Goal: Obtain resource: Download file/media

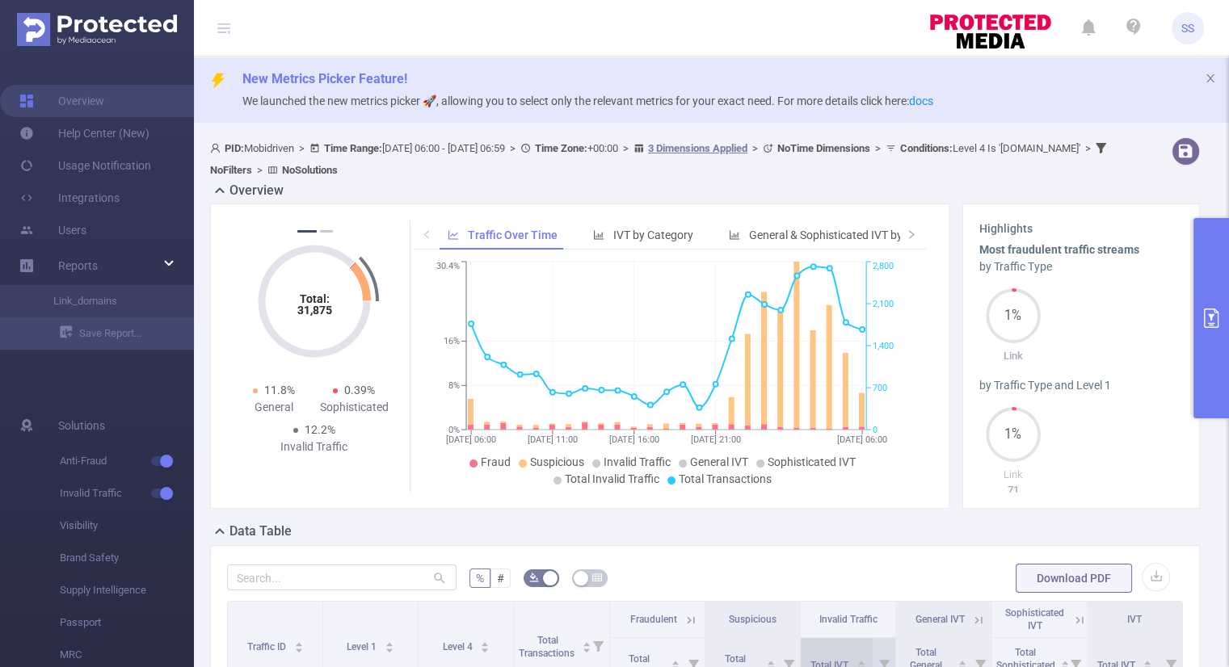
scroll to position [292, 0]
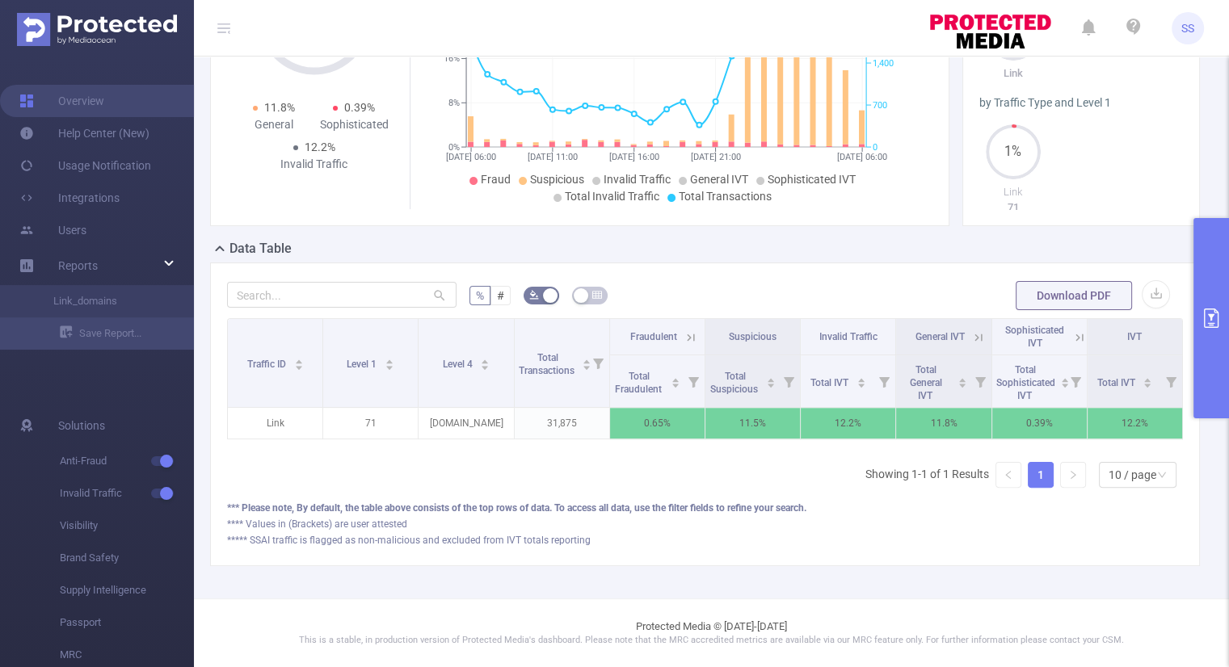
click at [1200, 288] on button "primary" at bounding box center [1211, 318] width 36 height 200
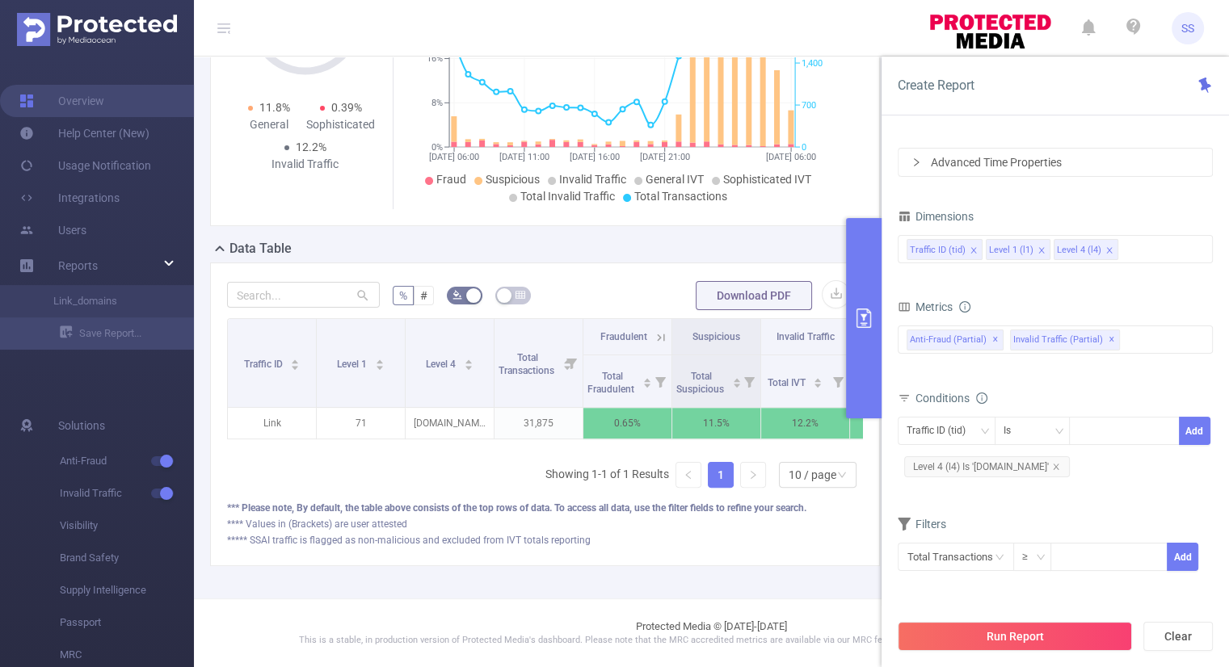
scroll to position [292, 0]
click at [1053, 464] on icon "icon: close" at bounding box center [1056, 467] width 6 height 6
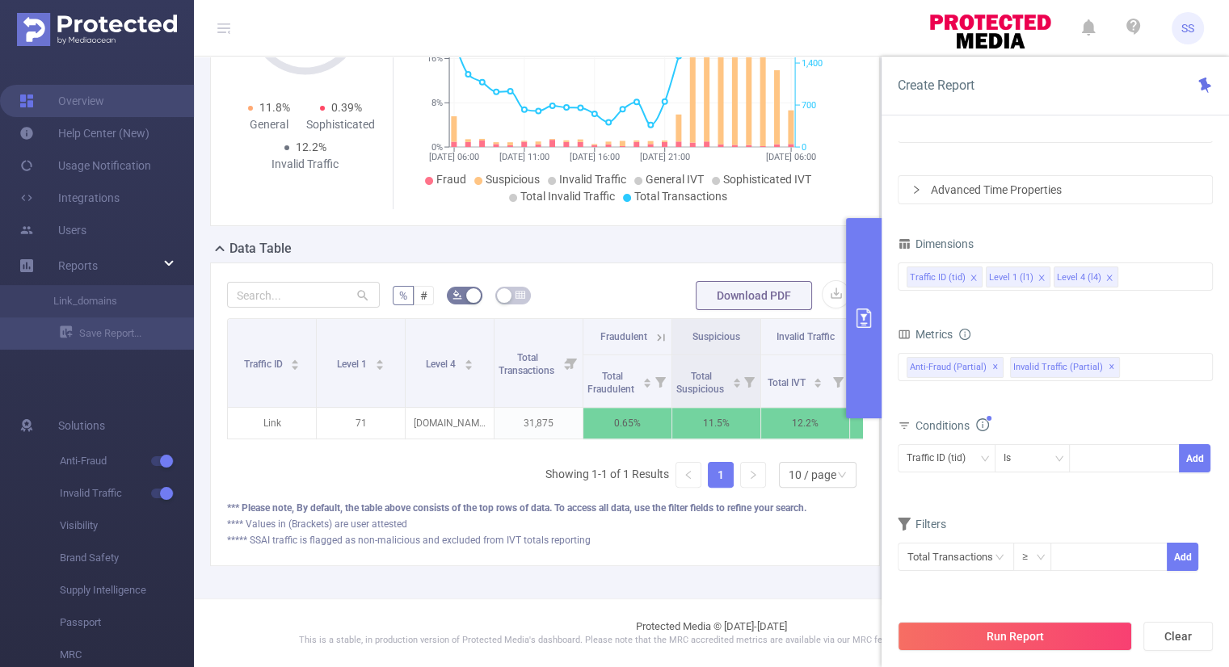
click at [1073, 500] on form "Dimensions Traffic ID (tid) Level 1 (l1) Level 4 (l4) Metrics Total IVT Total I…" at bounding box center [1055, 412] width 315 height 359
click at [972, 279] on icon "icon: close" at bounding box center [973, 278] width 8 height 8
click at [1099, 459] on div at bounding box center [1124, 458] width 93 height 27
type input "71"
click at [1190, 456] on button "Add" at bounding box center [1195, 458] width 32 height 28
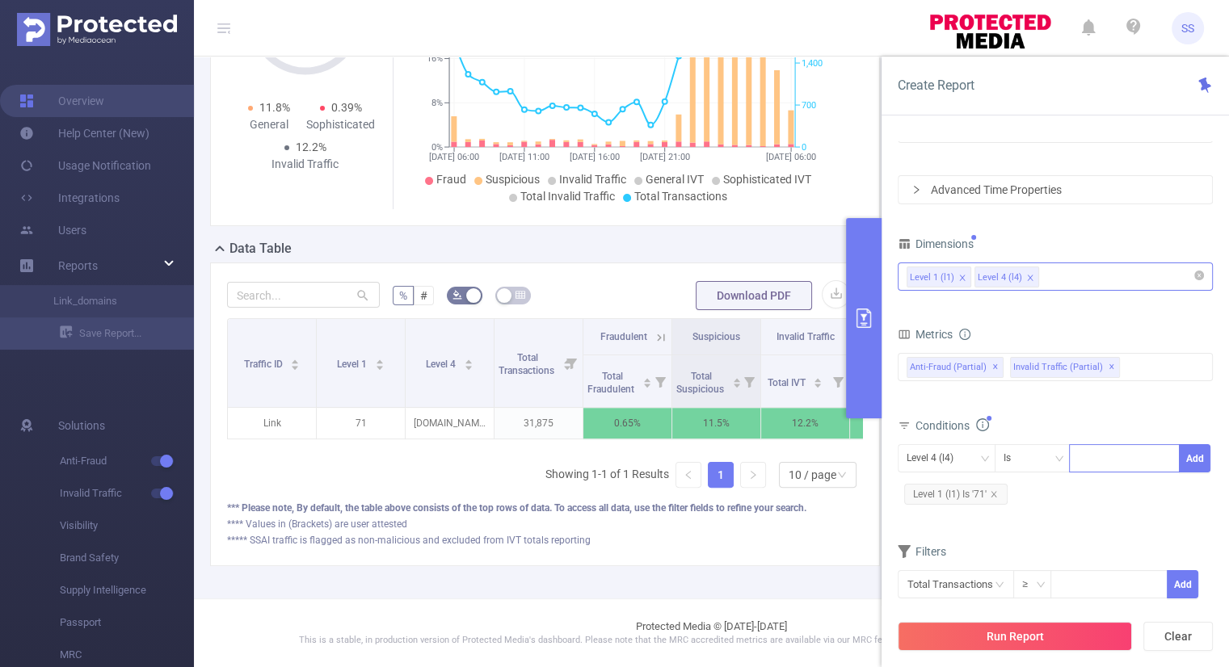
click at [1092, 460] on div at bounding box center [1124, 458] width 93 height 27
type input "н"
type input "[DOMAIN_NAME]"
click at [1197, 453] on button "Add" at bounding box center [1195, 458] width 32 height 28
click at [1143, 407] on div "Metrics Total IVT Total IVT Total Fraudulent Bot/Virus Hostile Tools Non Malici…" at bounding box center [1055, 368] width 315 height 90
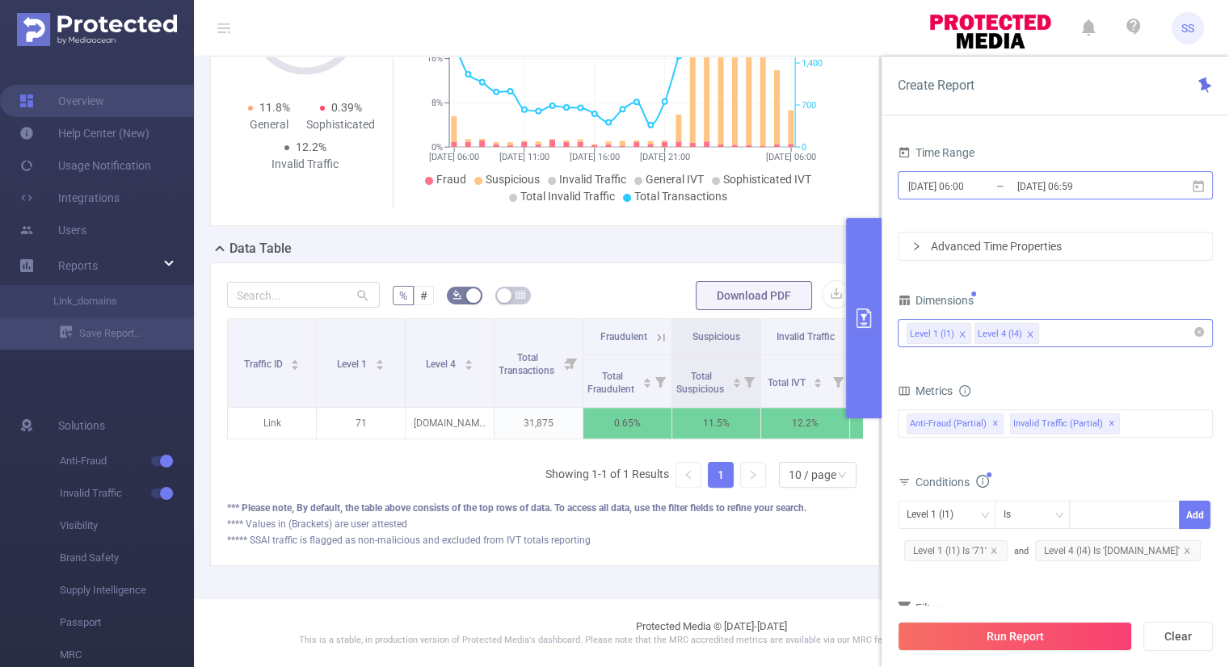
click at [1038, 182] on input "[DATE] 06:59" at bounding box center [1080, 186] width 131 height 22
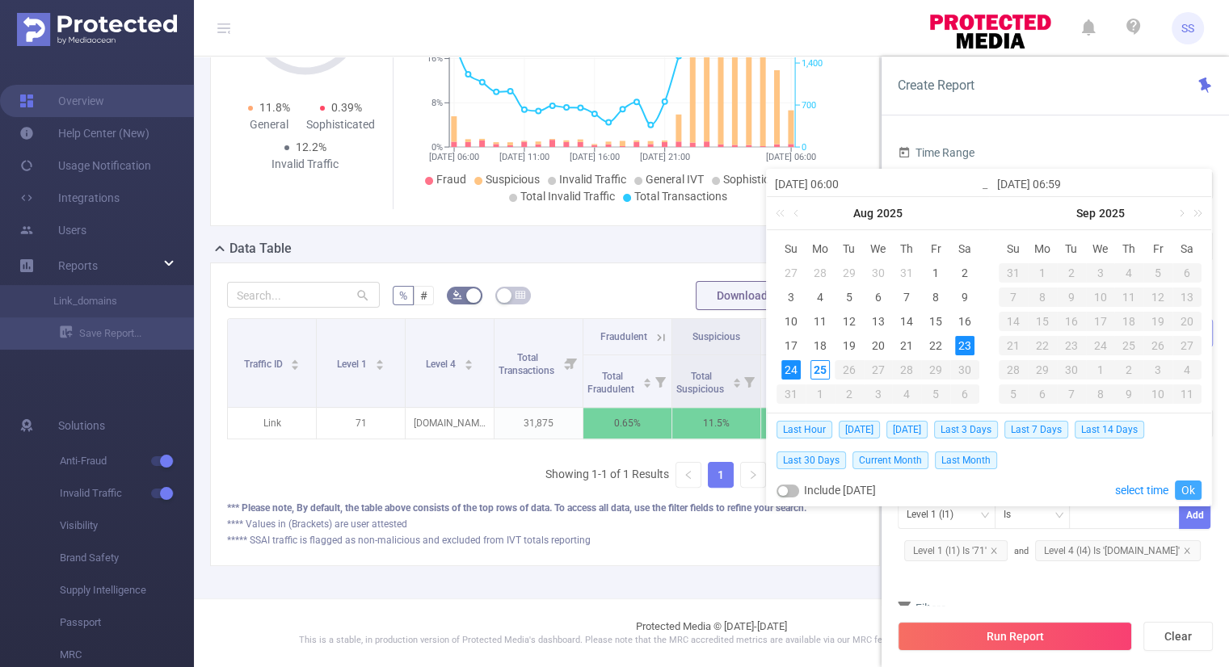
click at [1189, 484] on link "Ok" at bounding box center [1188, 490] width 27 height 19
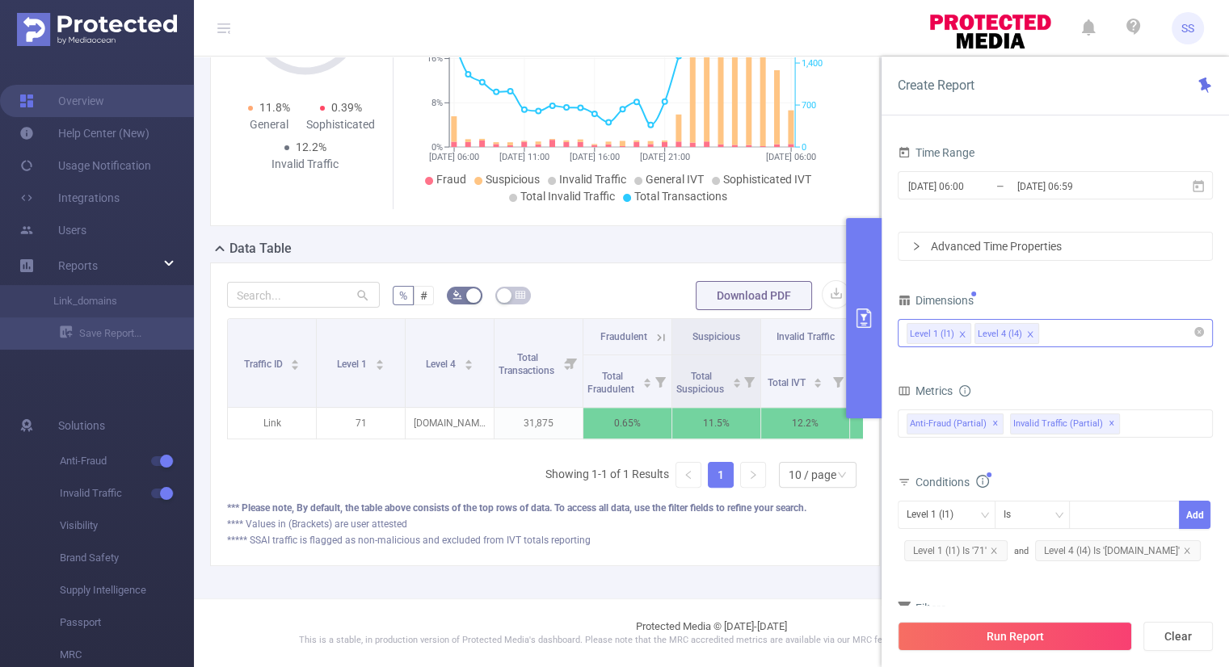
click at [1104, 471] on div "Conditions" at bounding box center [1055, 484] width 315 height 27
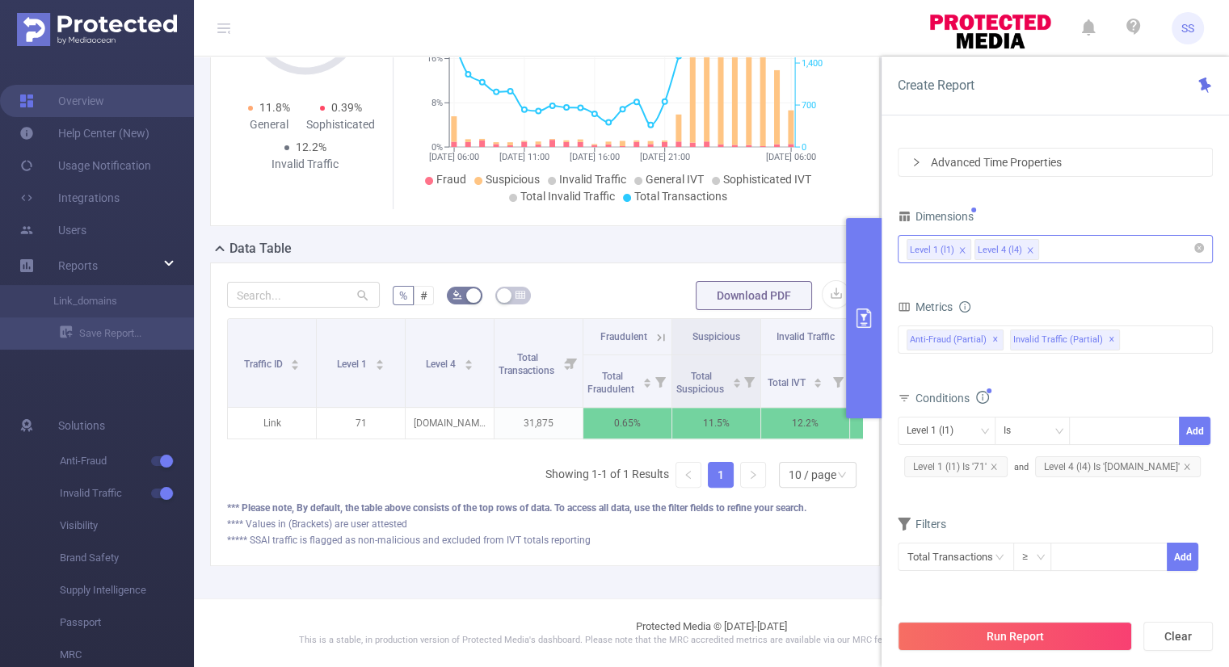
click at [1062, 249] on div "Level 1 (l1) Level 4 (l4)" at bounding box center [1054, 249] width 297 height 27
click at [690, 564] on div "% # Download PDF Traffic ID Level 1 Level 4 Total Transactions Fraudulent Suspi…" at bounding box center [545, 415] width 670 height 304
click at [1071, 240] on div "Level 1 (l1) Level 4 (l4)" at bounding box center [1054, 249] width 297 height 27
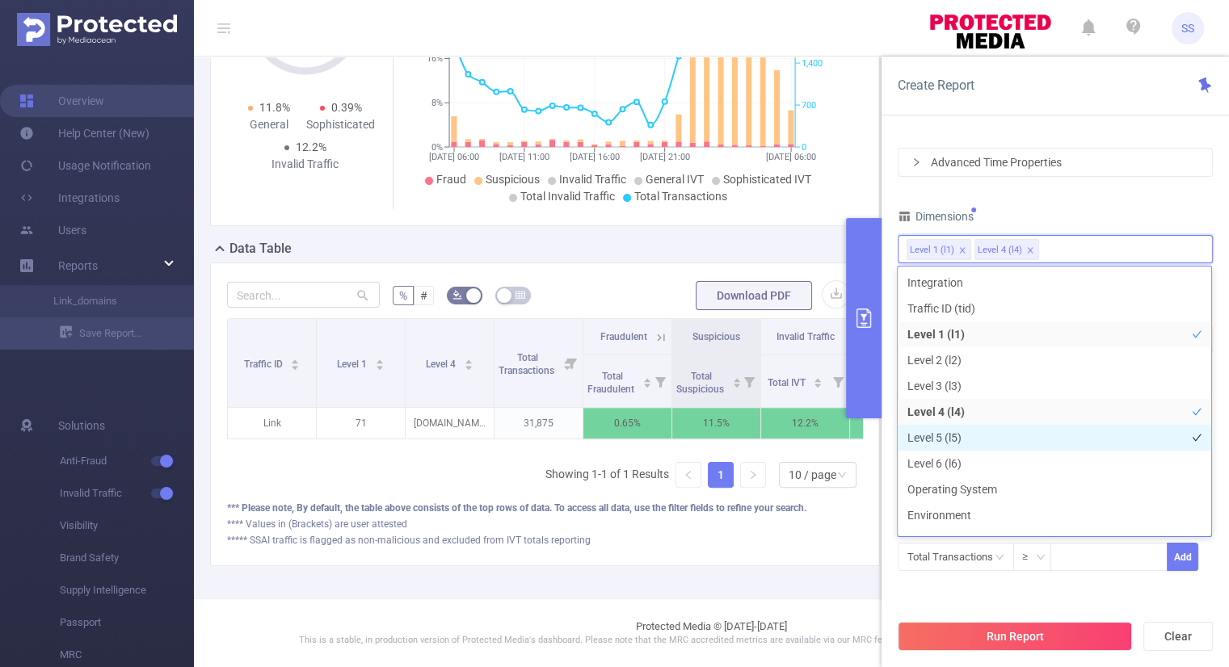
click at [955, 437] on li "Level 5 (l5)" at bounding box center [1054, 438] width 313 height 26
click at [1079, 201] on div "Time Range [DATE] 06:00 _ [DATE] 06:59 Advanced Time Properties Dimensions Leve…" at bounding box center [1055, 324] width 315 height 535
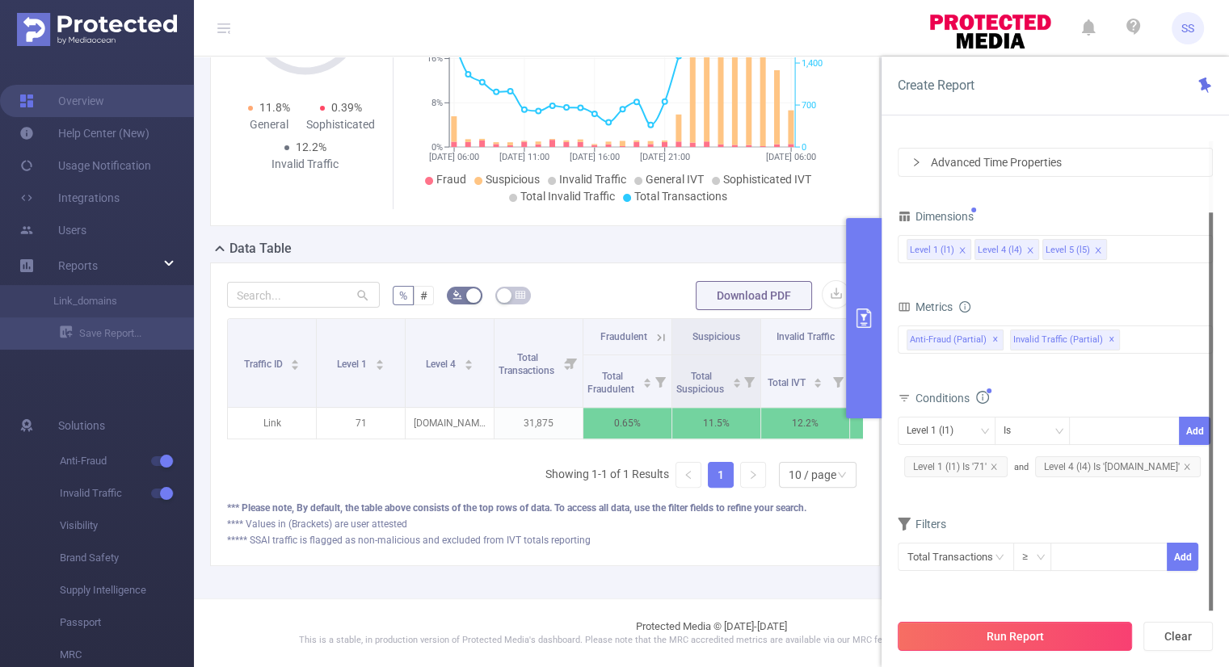
scroll to position [0, 0]
click at [1018, 637] on button "Run Report" at bounding box center [1015, 636] width 234 height 29
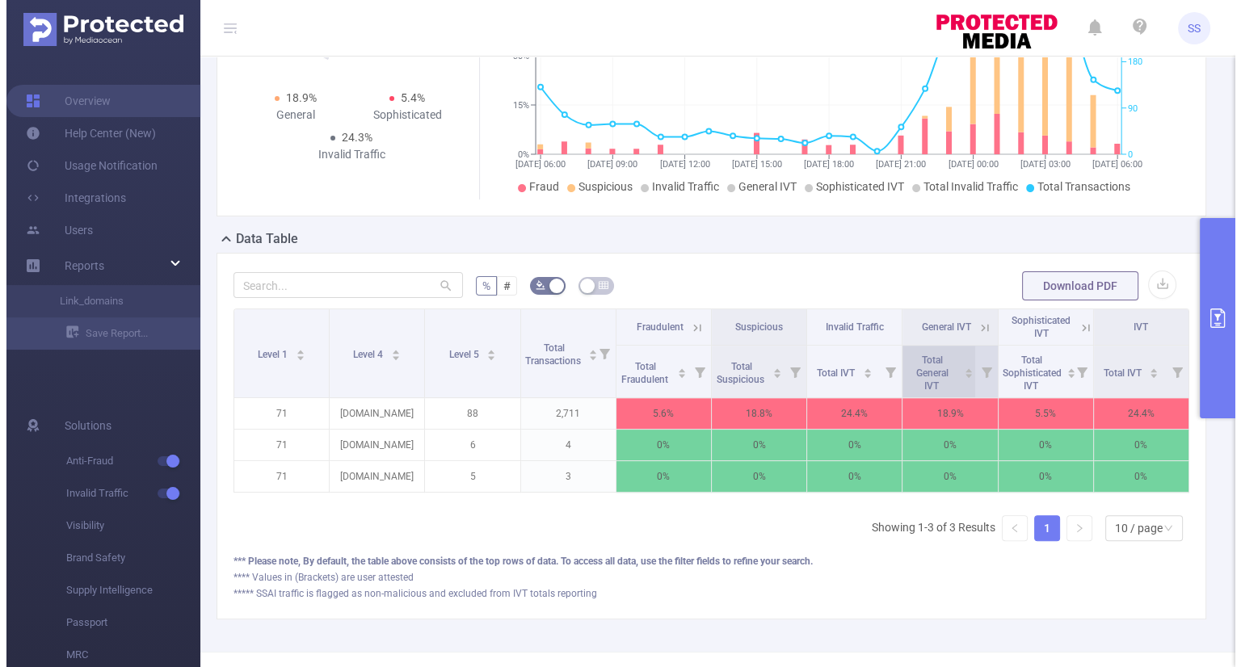
scroll to position [298, 0]
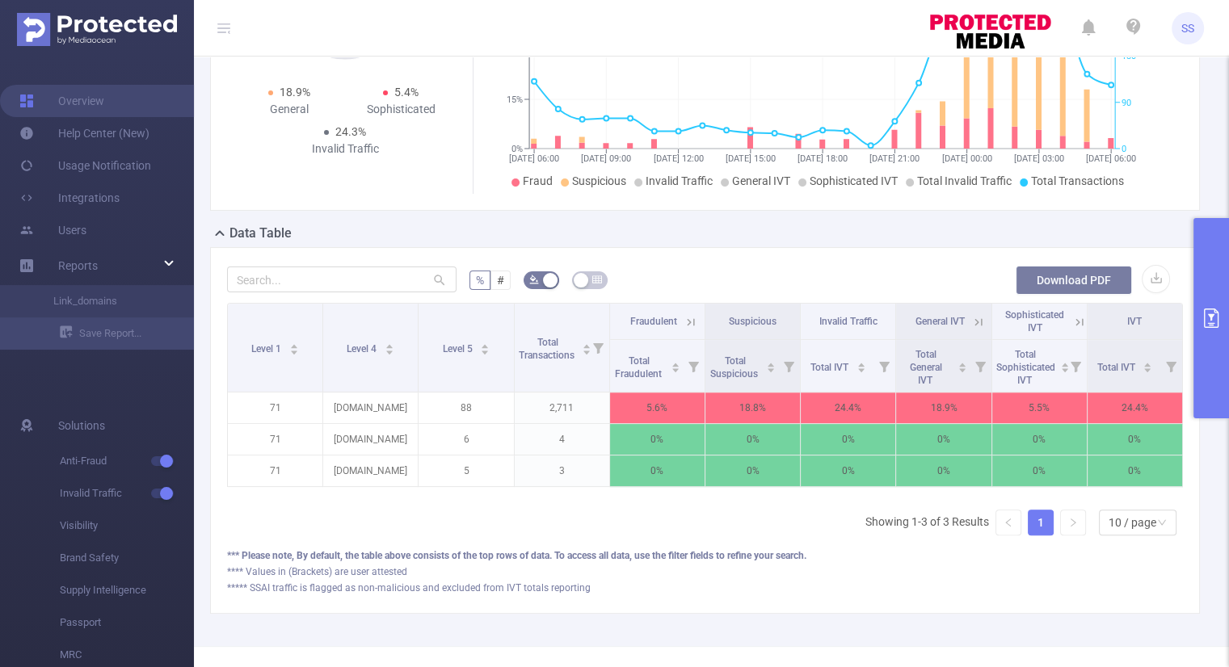
click at [1066, 279] on button "Download PDF" at bounding box center [1073, 280] width 116 height 29
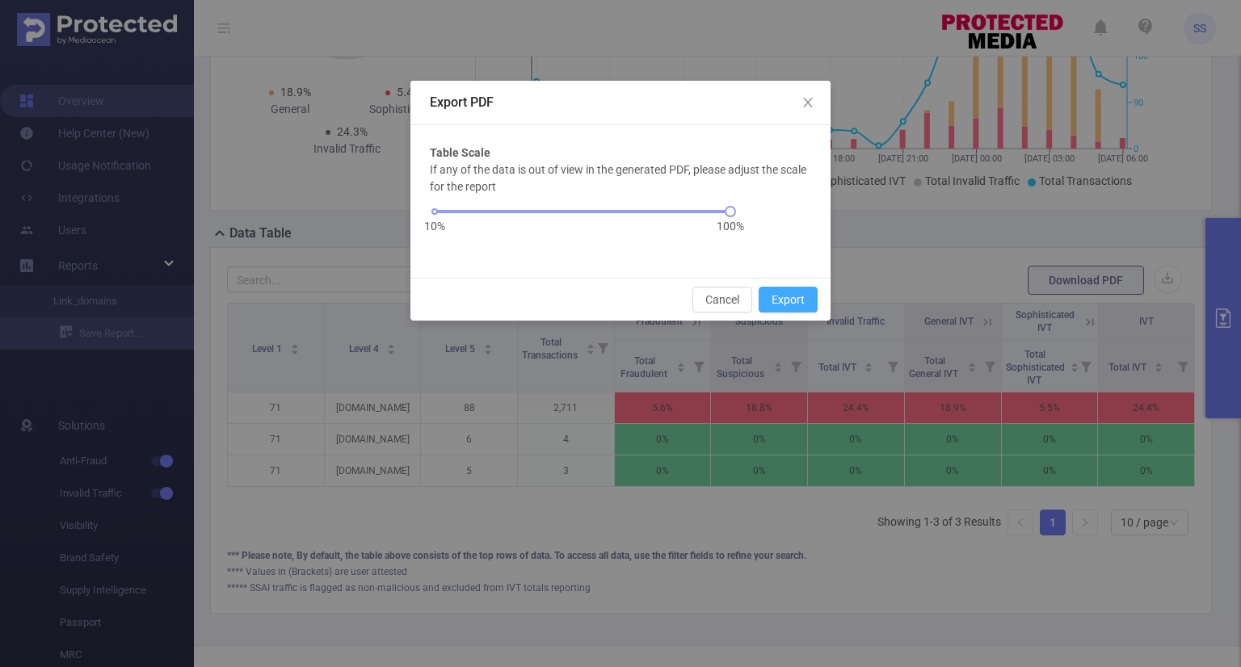
click at [792, 300] on button "Export" at bounding box center [788, 300] width 59 height 26
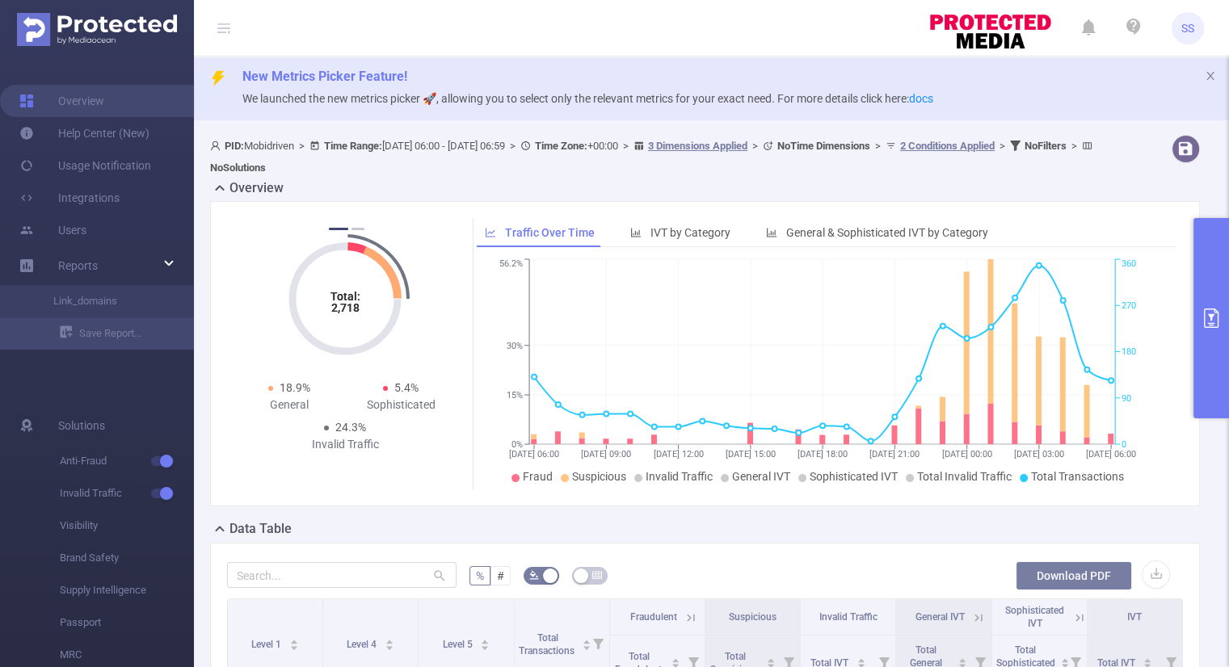
scroll to position [0, 0]
